Goal: Task Accomplishment & Management: Use online tool/utility

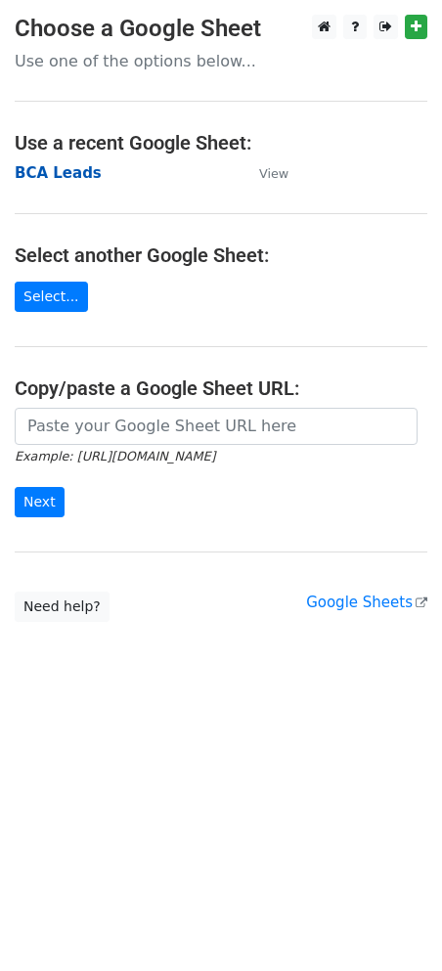
click at [53, 172] on strong "BCA Leads" at bounding box center [58, 173] width 87 height 18
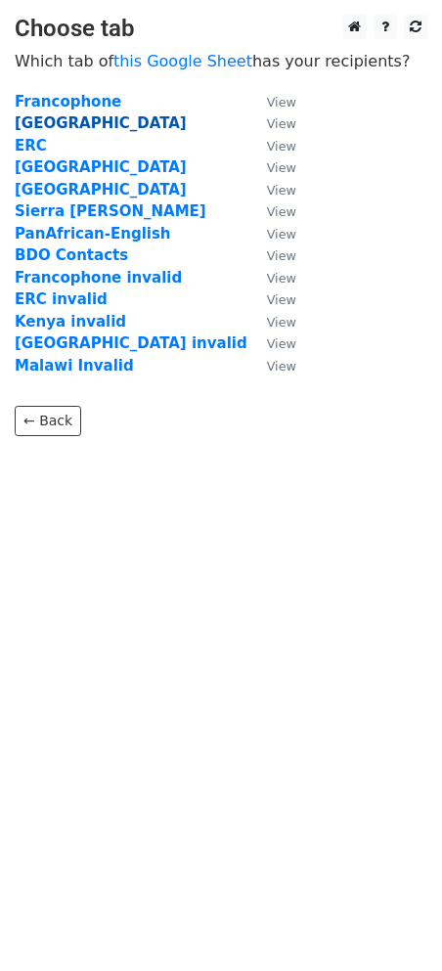
click at [36, 125] on strong "Rwanda" at bounding box center [101, 123] width 172 height 18
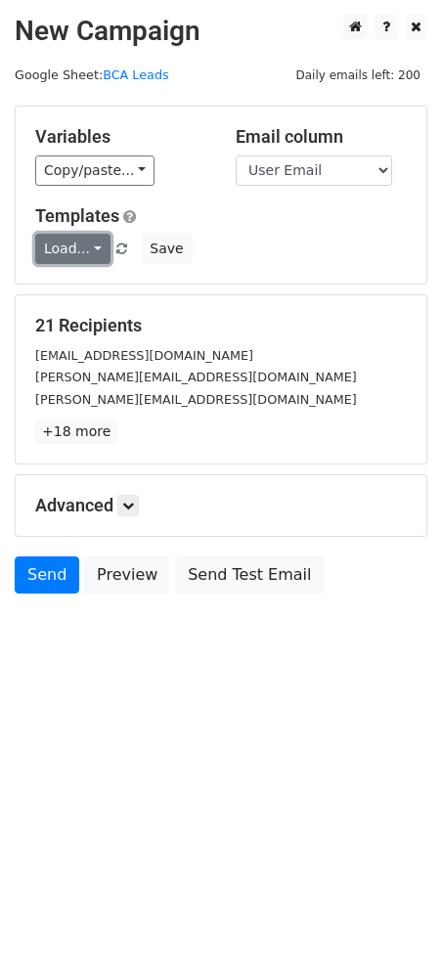
click at [83, 251] on link "Load..." at bounding box center [72, 249] width 75 height 30
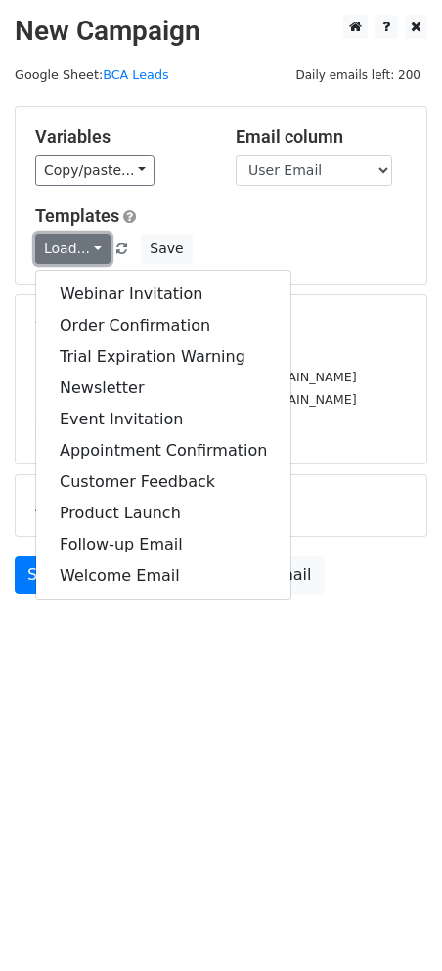
click at [83, 251] on link "Load..." at bounding box center [72, 249] width 75 height 30
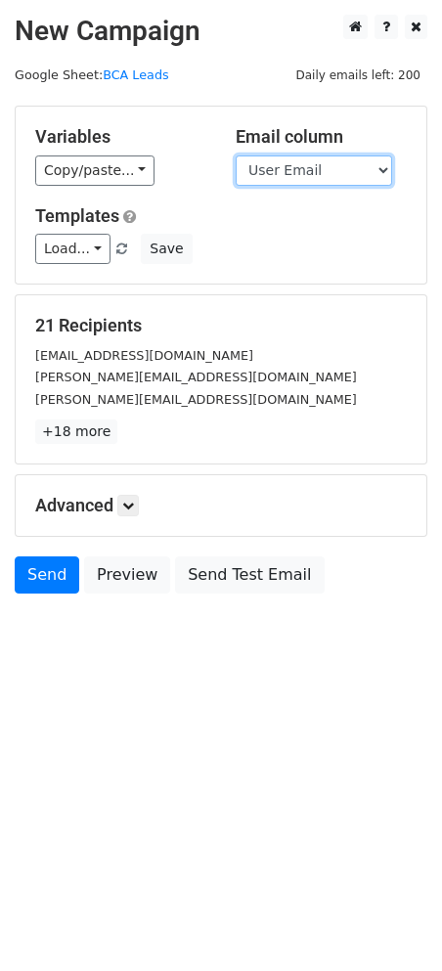
click at [328, 171] on select "No. Name User Email Country/Cohort" at bounding box center [314, 170] width 156 height 30
click at [326, 178] on select "No. Name User Email Country/Cohort" at bounding box center [314, 170] width 156 height 30
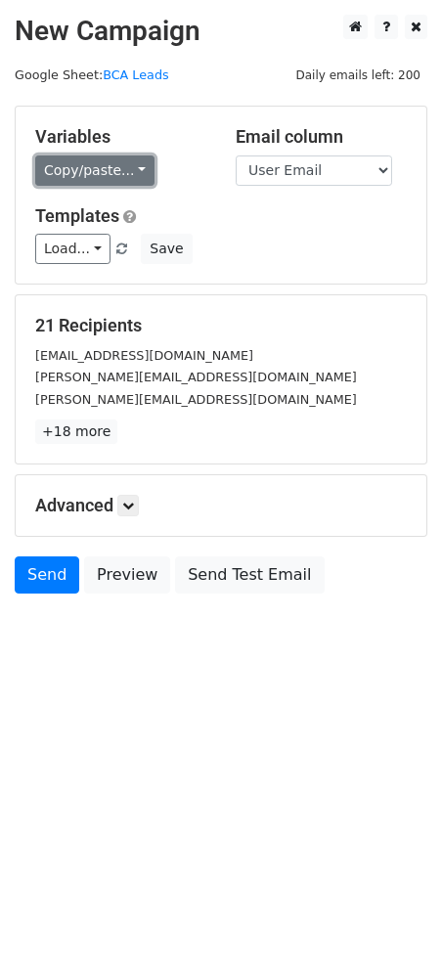
click at [120, 179] on link "Copy/paste..." at bounding box center [94, 170] width 119 height 30
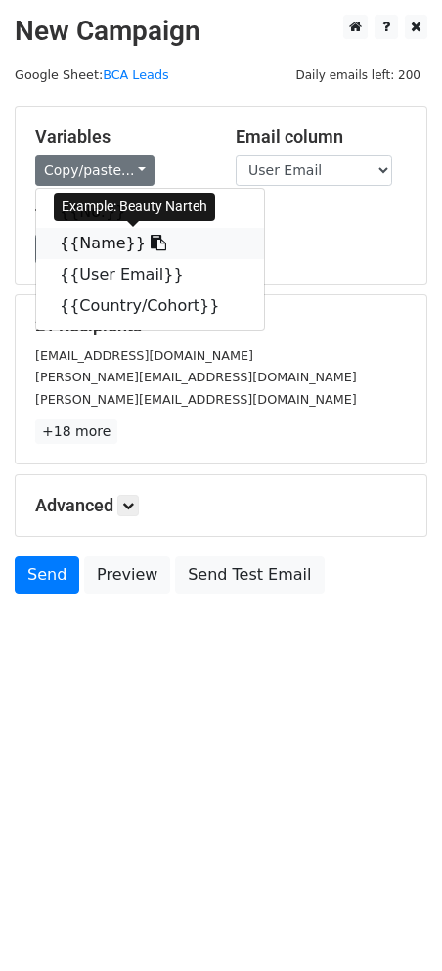
click at [151, 243] on icon at bounding box center [159, 243] width 16 height 16
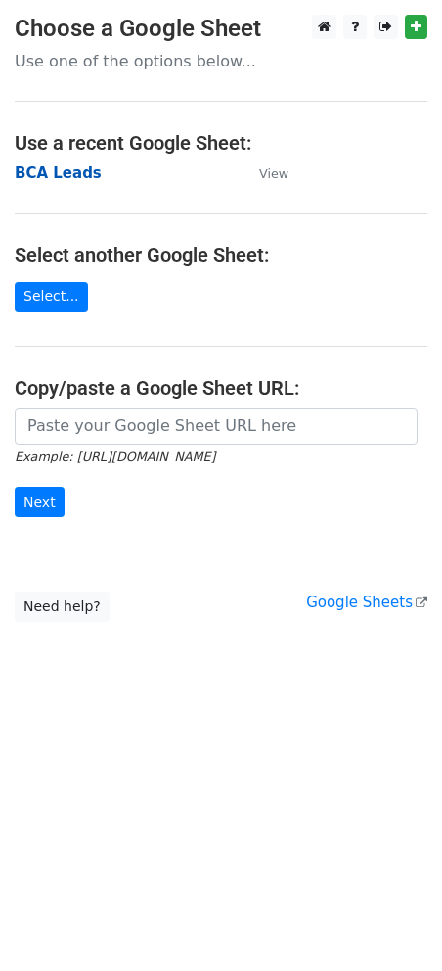
click at [68, 179] on strong "BCA Leads" at bounding box center [58, 173] width 87 height 18
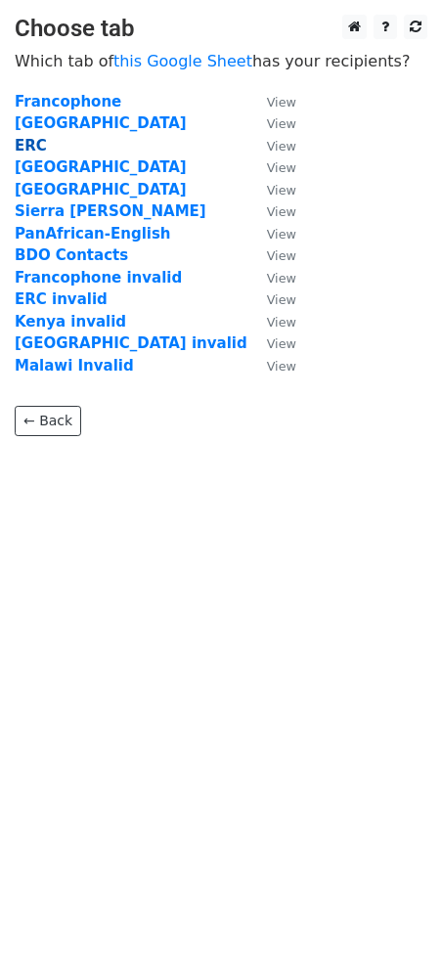
click at [34, 149] on strong "ERC" at bounding box center [31, 146] width 32 height 18
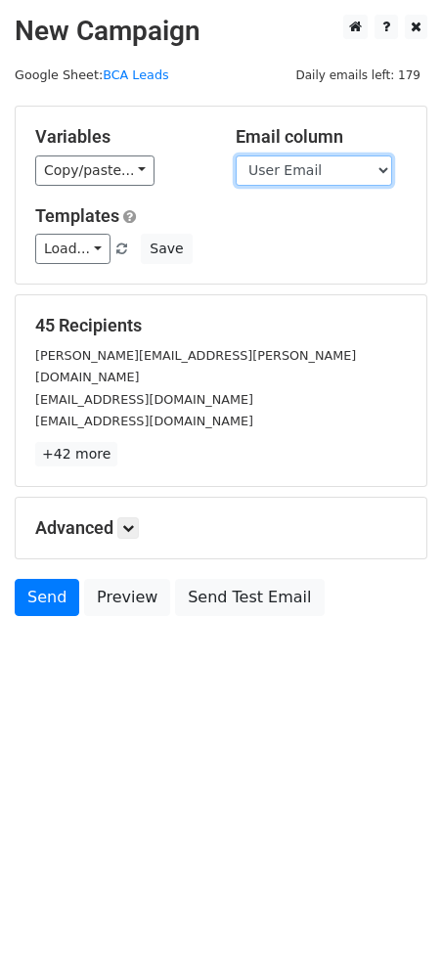
click at [300, 174] on select "No. Name User Email Country/ Cohort" at bounding box center [314, 170] width 156 height 30
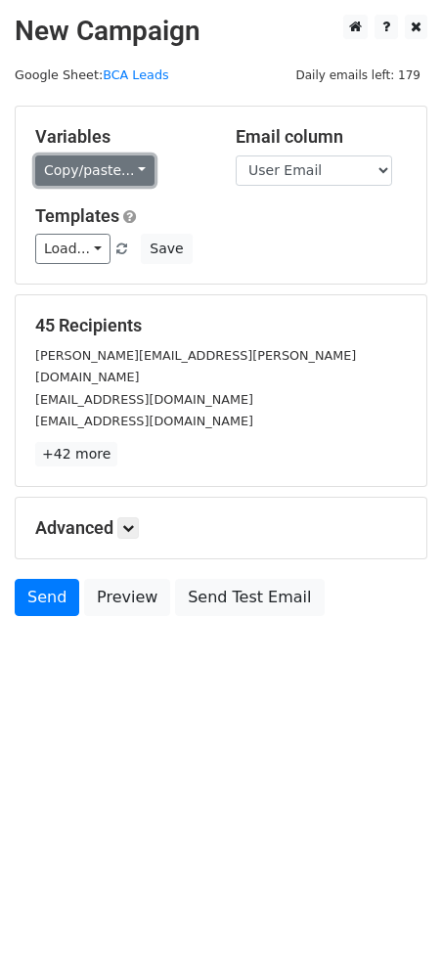
click at [109, 178] on link "Copy/paste..." at bounding box center [94, 170] width 119 height 30
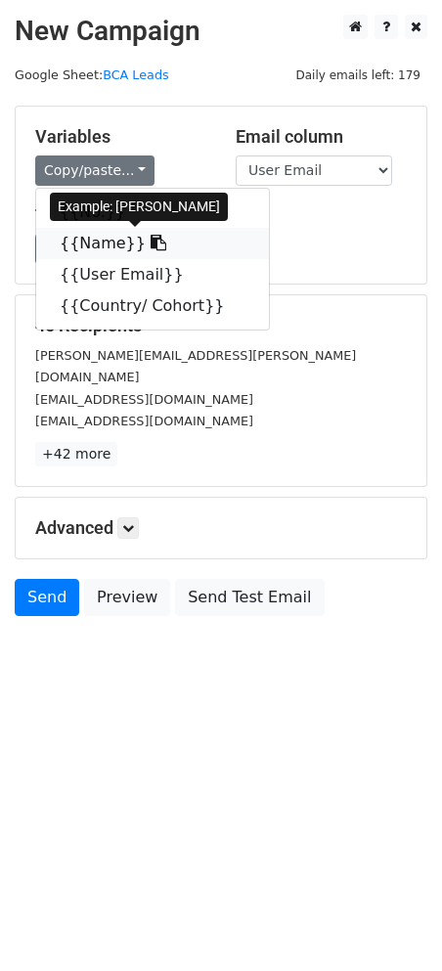
click at [151, 245] on icon at bounding box center [159, 243] width 16 height 16
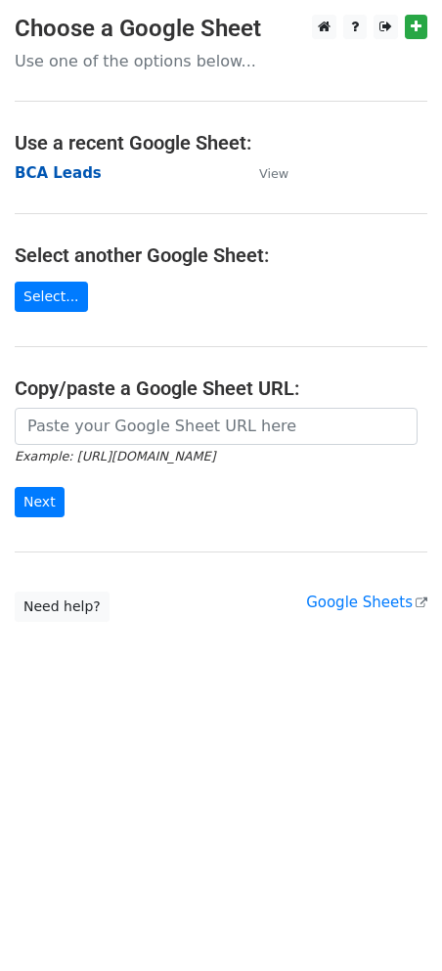
click at [66, 168] on strong "BCA Leads" at bounding box center [58, 173] width 87 height 18
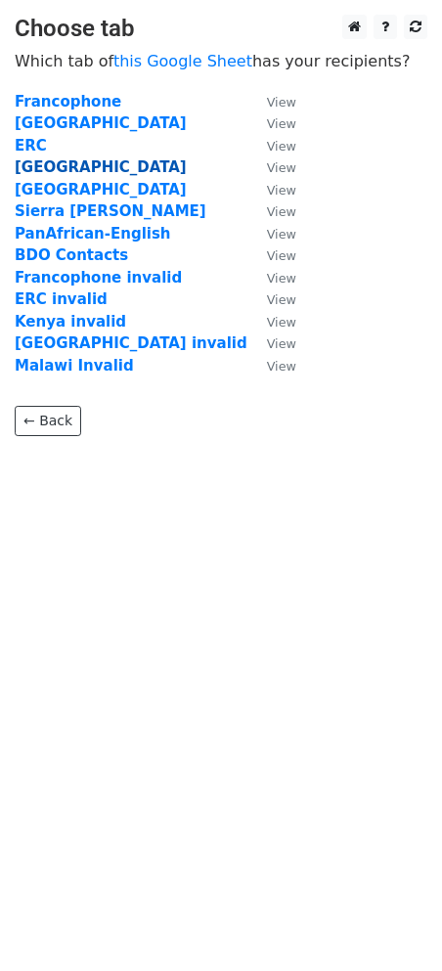
click at [46, 169] on strong "Malawi" at bounding box center [101, 167] width 172 height 18
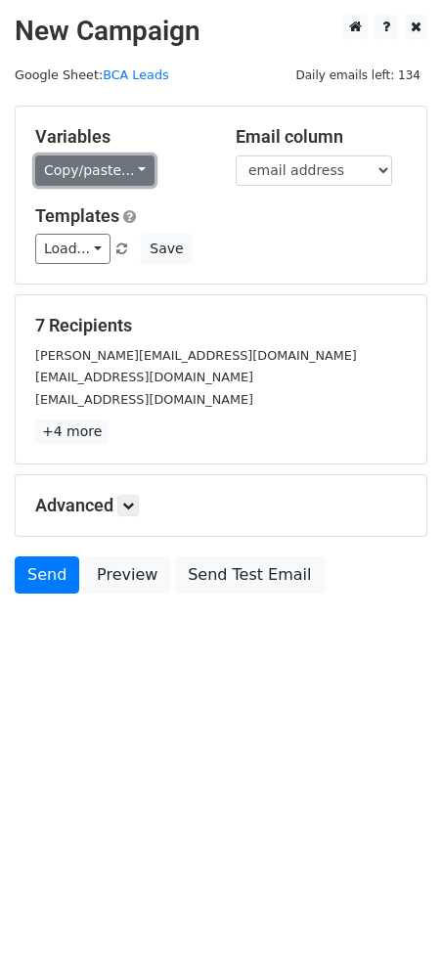
click at [92, 171] on link "Copy/paste..." at bounding box center [94, 170] width 119 height 30
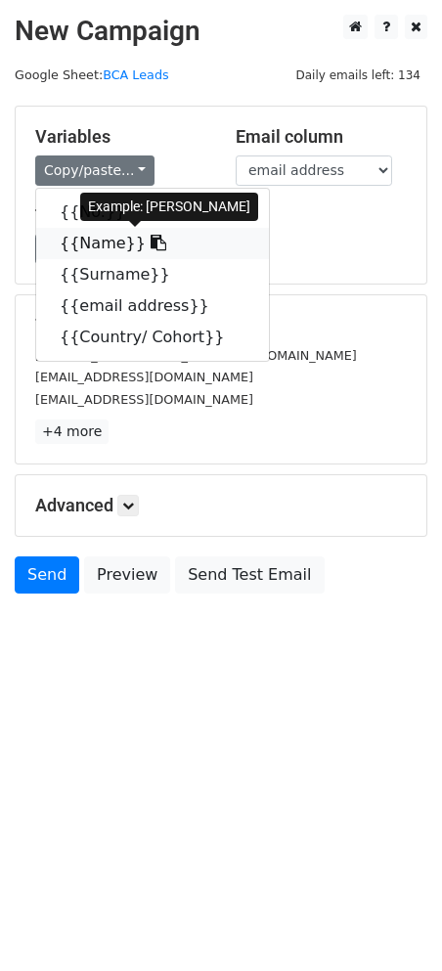
click at [151, 242] on icon at bounding box center [159, 243] width 16 height 16
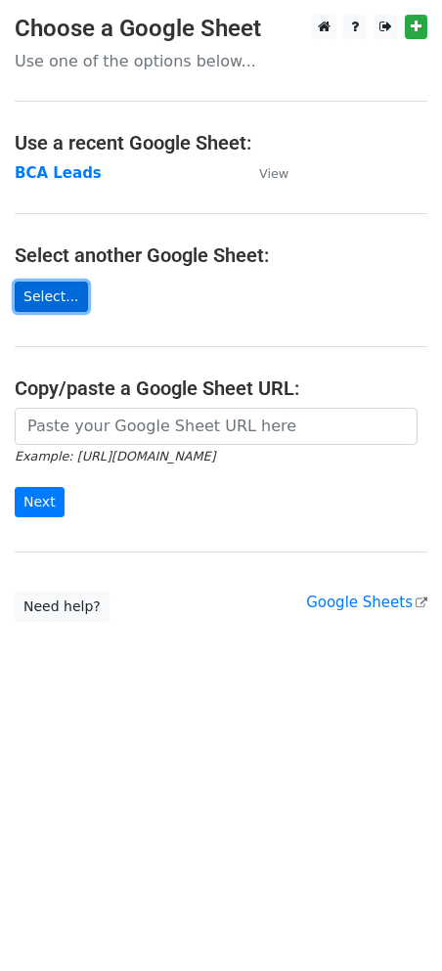
click at [37, 298] on link "Select..." at bounding box center [51, 297] width 73 height 30
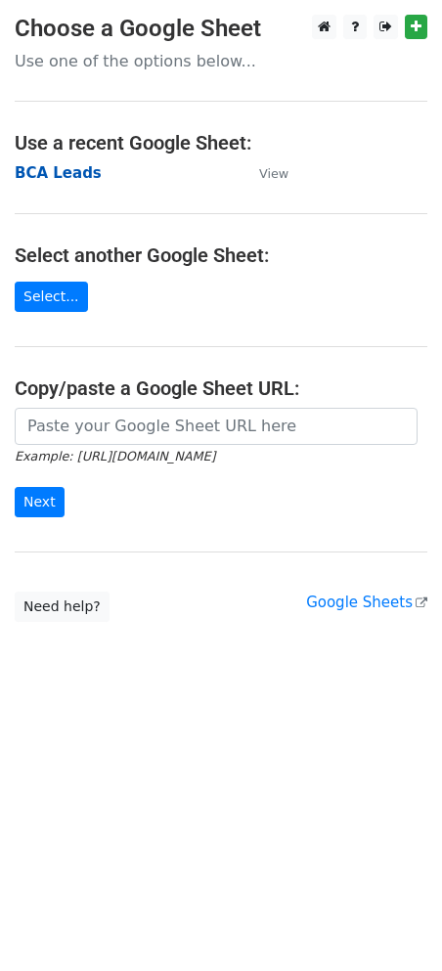
click at [33, 166] on strong "BCA Leads" at bounding box center [58, 173] width 87 height 18
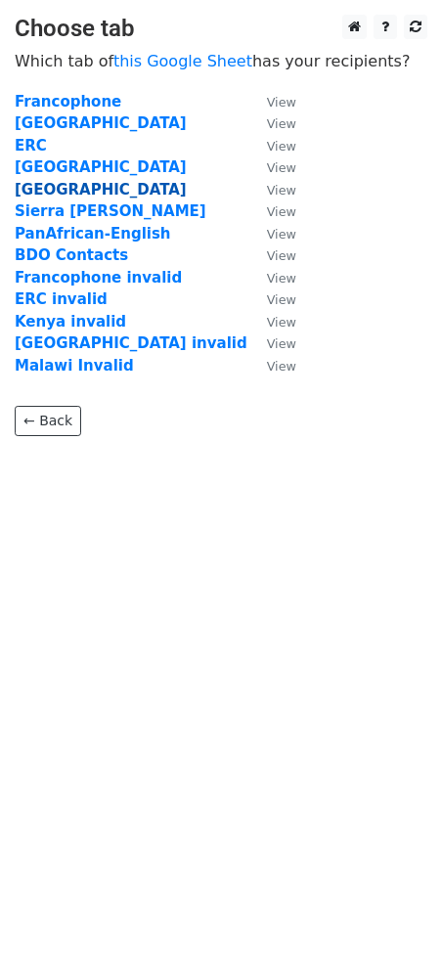
click at [29, 189] on strong "[GEOGRAPHIC_DATA]" at bounding box center [101, 190] width 172 height 18
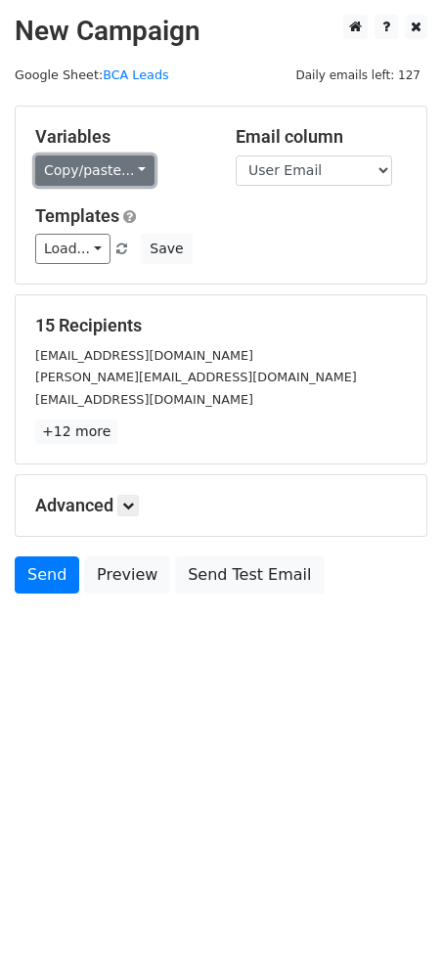
click at [122, 176] on link "Copy/paste..." at bounding box center [94, 170] width 119 height 30
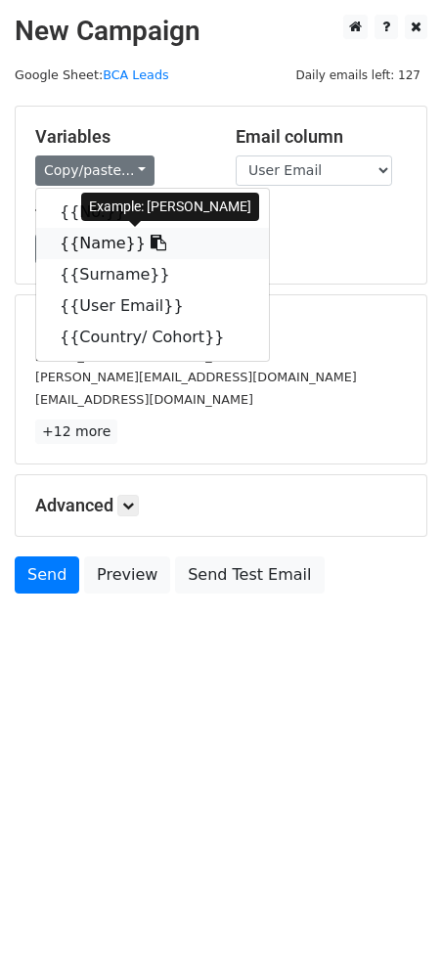
click at [151, 242] on icon at bounding box center [159, 243] width 16 height 16
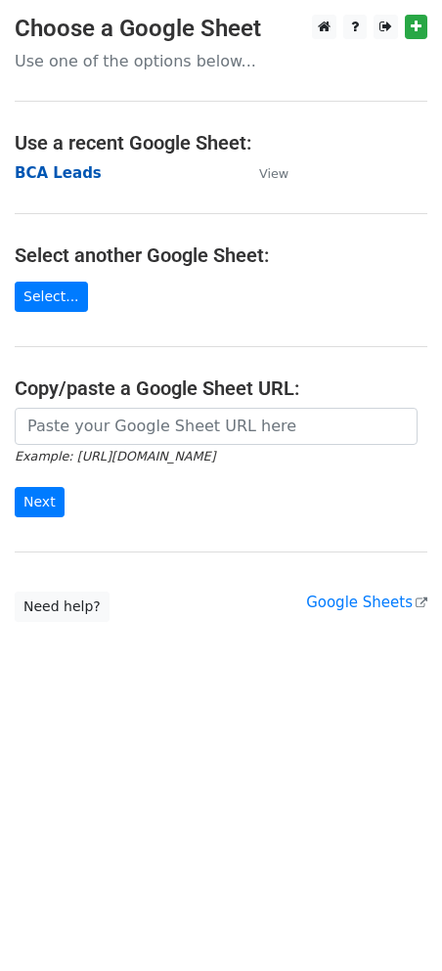
click at [49, 177] on strong "BCA Leads" at bounding box center [58, 173] width 87 height 18
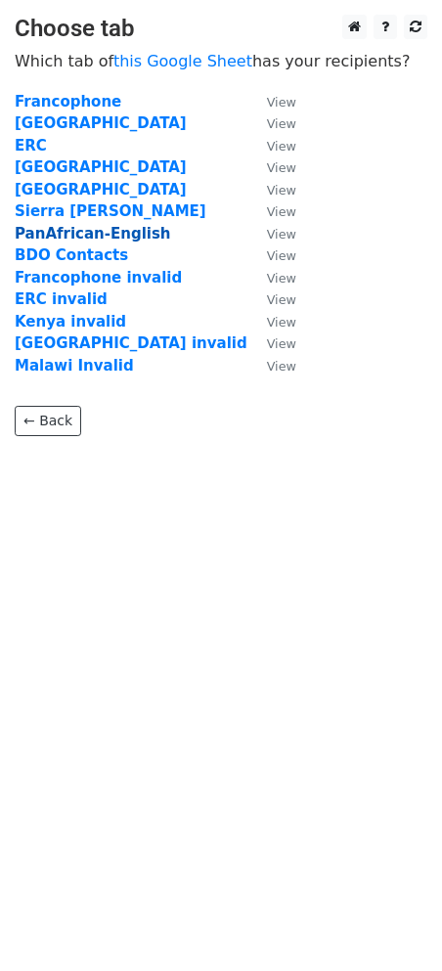
click at [60, 235] on strong "PanAfrican-English" at bounding box center [93, 234] width 156 height 18
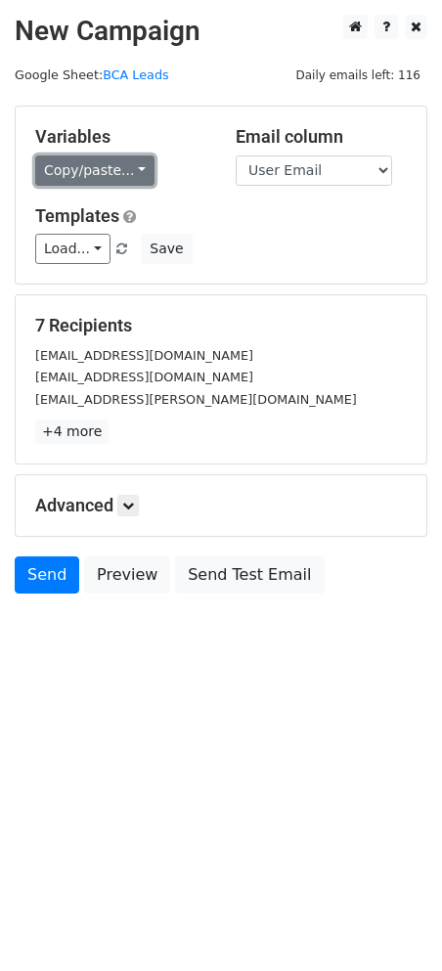
click at [129, 168] on link "Copy/paste..." at bounding box center [94, 170] width 119 height 30
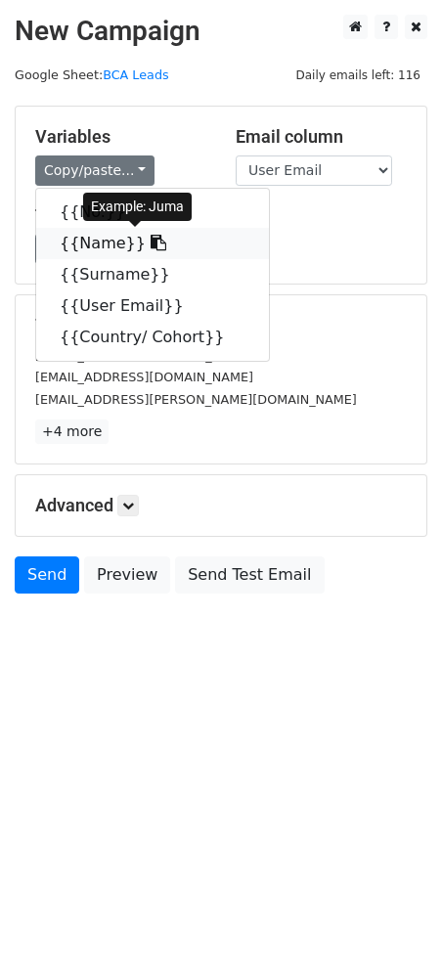
click at [151, 245] on icon at bounding box center [159, 243] width 16 height 16
